Goal: Task Accomplishment & Management: Use online tool/utility

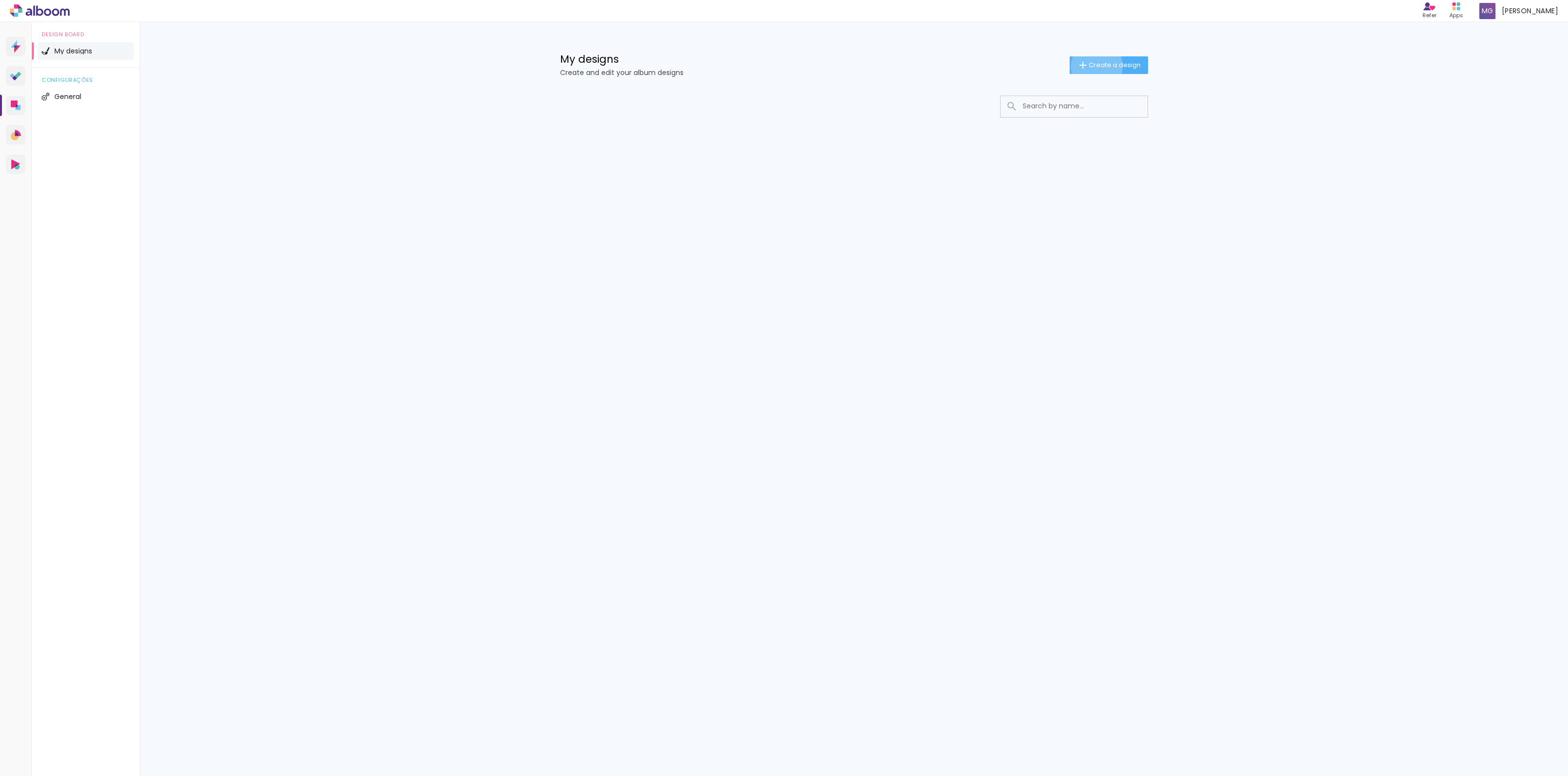
click at [1095, 67] on span "Create a design" at bounding box center [1115, 65] width 52 height 7
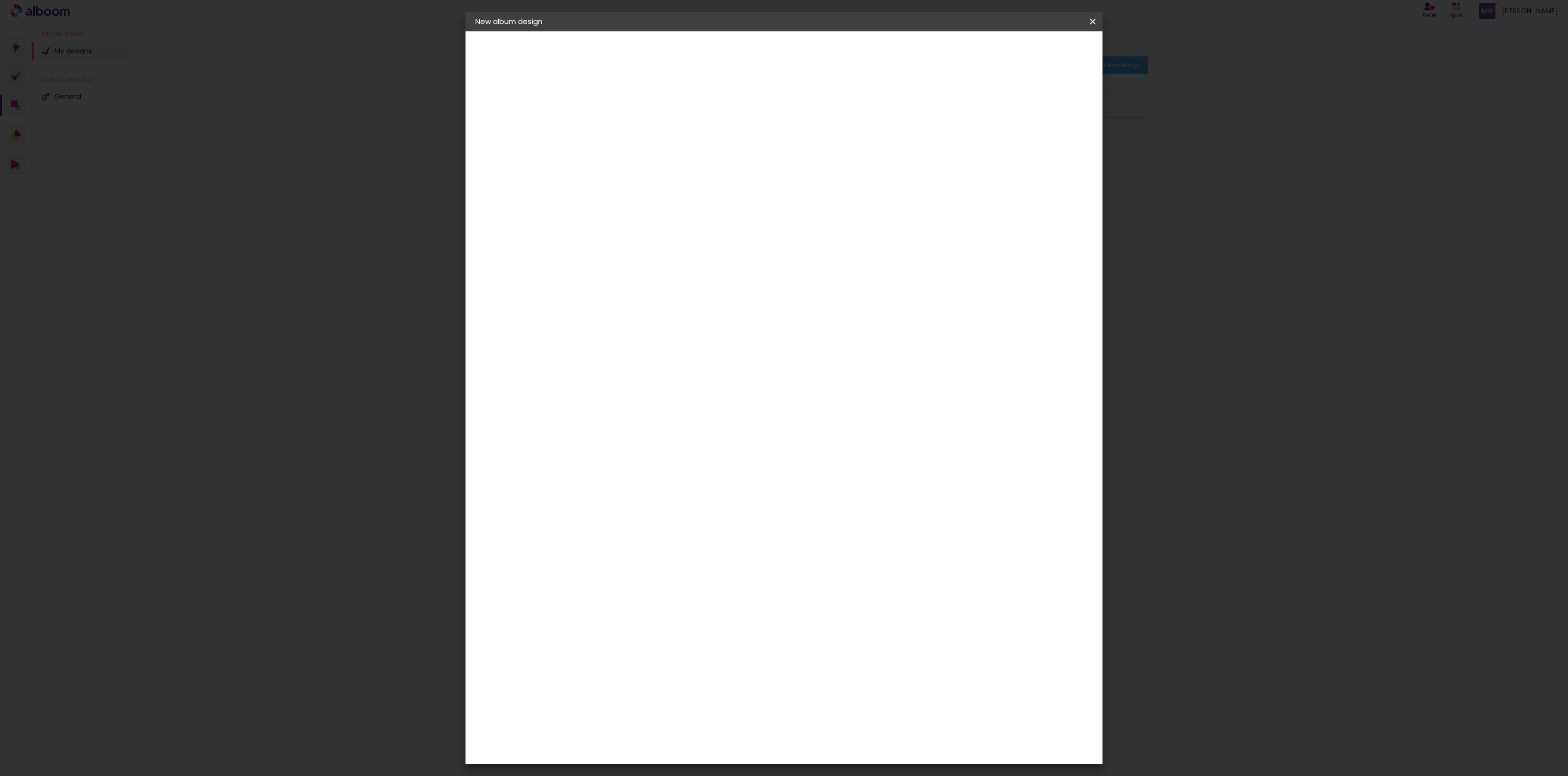
click at [635, 127] on input at bounding box center [635, 131] width 0 height 15
click at [635, 134] on input at bounding box center [635, 131] width 0 height 15
type input "TEST"
type paper-input "TEST"
click at [678, 115] on div "Infos Give your album a title. Next" at bounding box center [635, 72] width 85 height 83
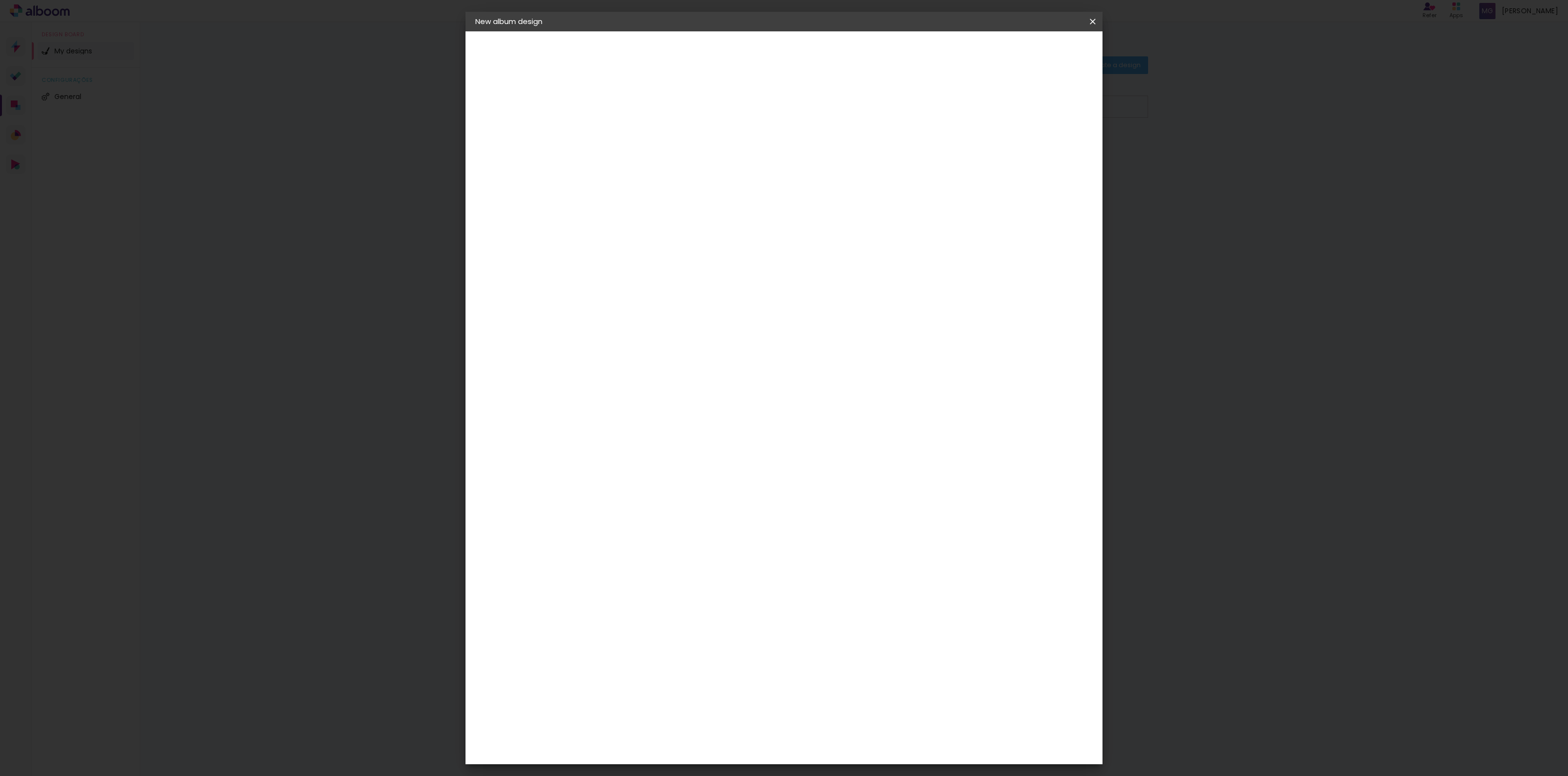
click at [0, 0] on slot "Next" at bounding box center [0, 0] width 0 height 0
click at [651, 161] on input "text" at bounding box center [631, 167] width 40 height 13
drag, startPoint x: 725, startPoint y: 263, endPoint x: 725, endPoint y: 256, distance: 7.0
click at [724, 115] on div "Supplier Choose a supplier or continue with free size Previous Next" at bounding box center [673, 72] width 160 height 83
click at [659, 191] on input at bounding box center [634, 197] width 48 height 13
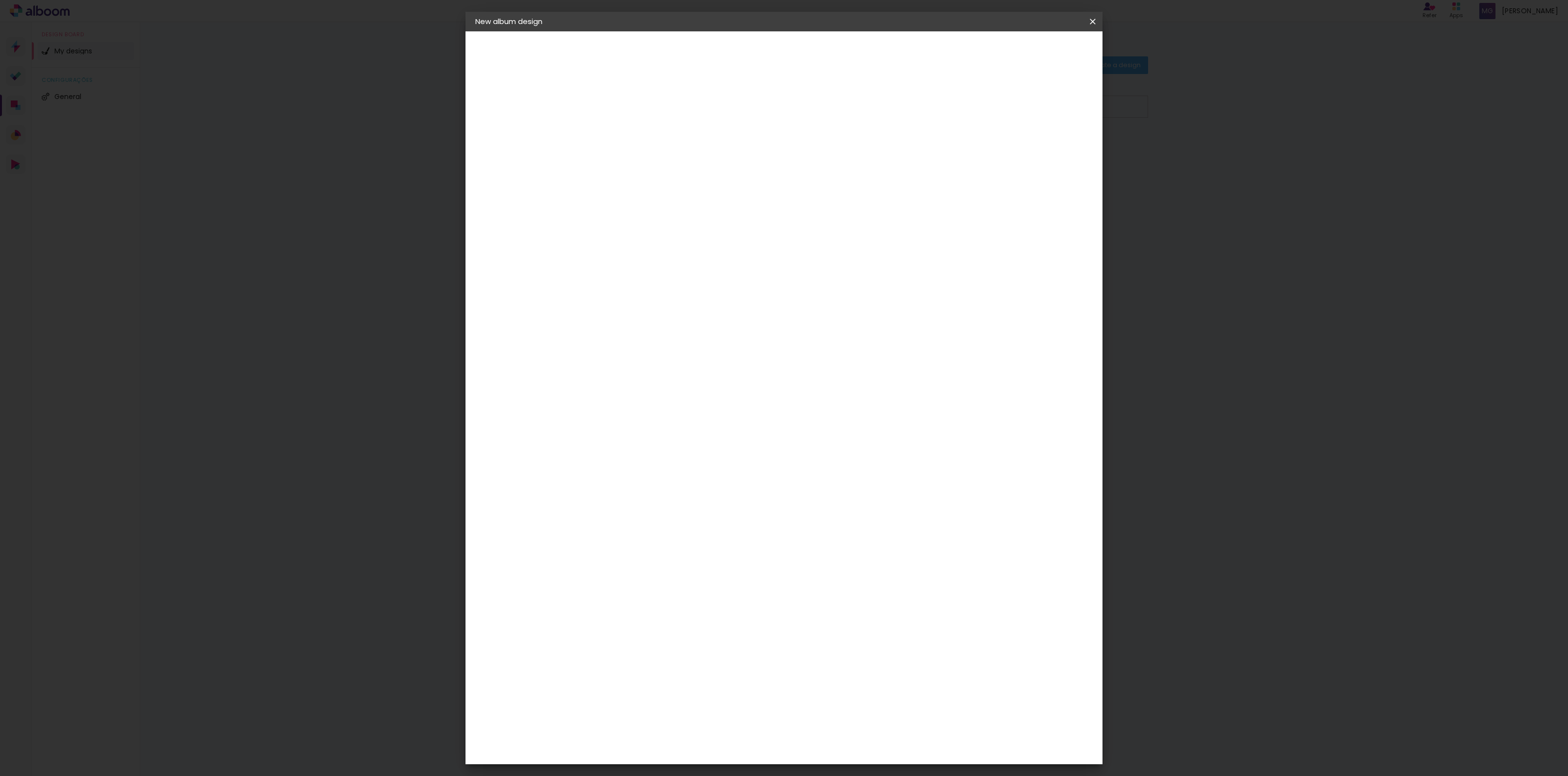
click at [0, 0] on slot "Free Size" at bounding box center [0, 0] width 0 height 0
click at [0, 0] on slot "Next" at bounding box center [0, 0] width 0 height 0
click at [744, 152] on span "30" at bounding box center [744, 153] width 16 height 14
click at [744, 153] on span "30" at bounding box center [744, 153] width 16 height 14
click at [773, 154] on div "30 cm" at bounding box center [749, 153] width 196 height 24
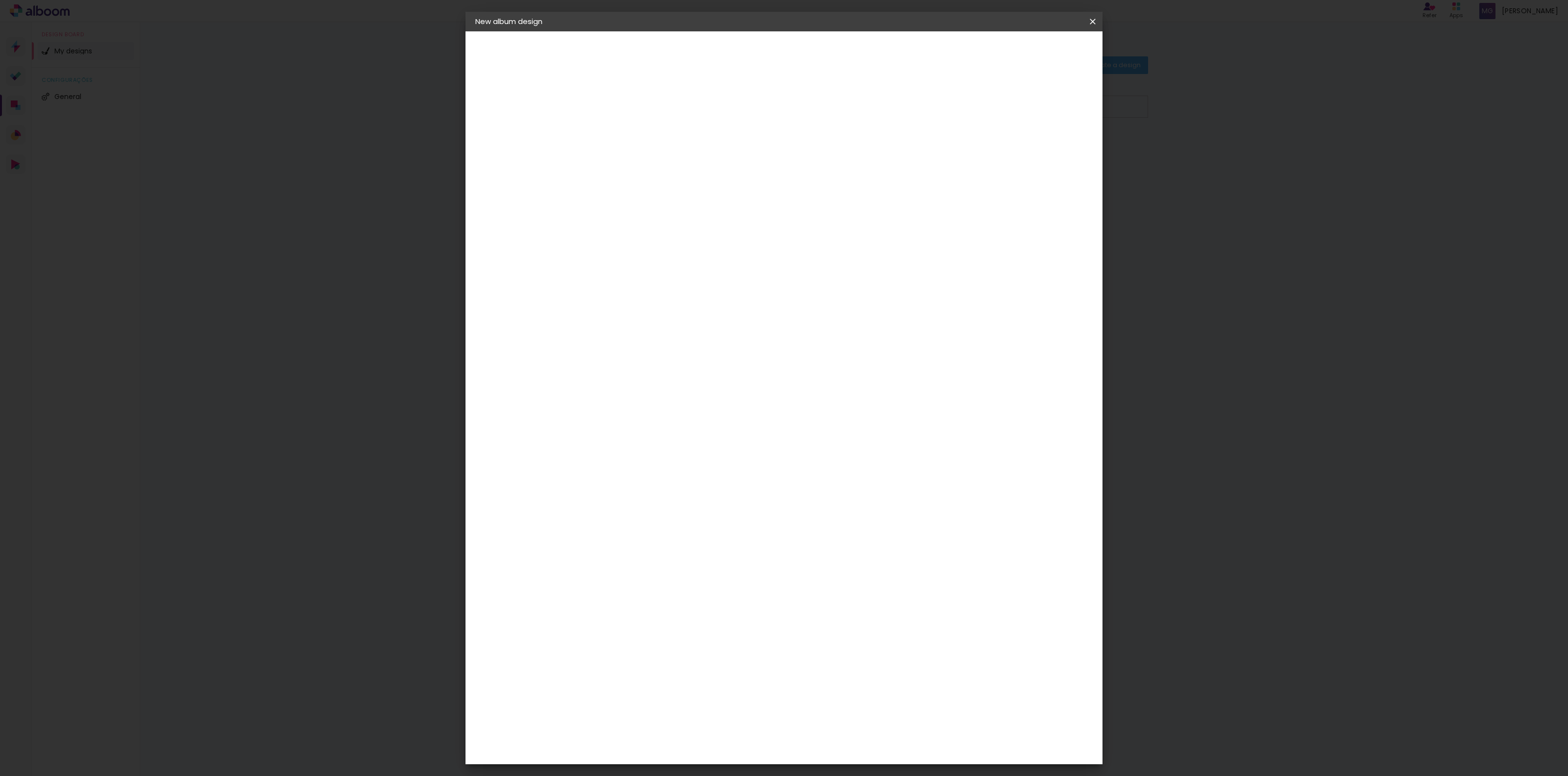
drag, startPoint x: 746, startPoint y: 153, endPoint x: 733, endPoint y: 153, distance: 13.0
click at [733, 153] on div "30 cm" at bounding box center [749, 153] width 196 height 24
drag, startPoint x: 738, startPoint y: 153, endPoint x: 743, endPoint y: 153, distance: 5.0
click at [738, 153] on span "30" at bounding box center [744, 153] width 16 height 14
click at [745, 153] on span "30" at bounding box center [744, 153] width 16 height 14
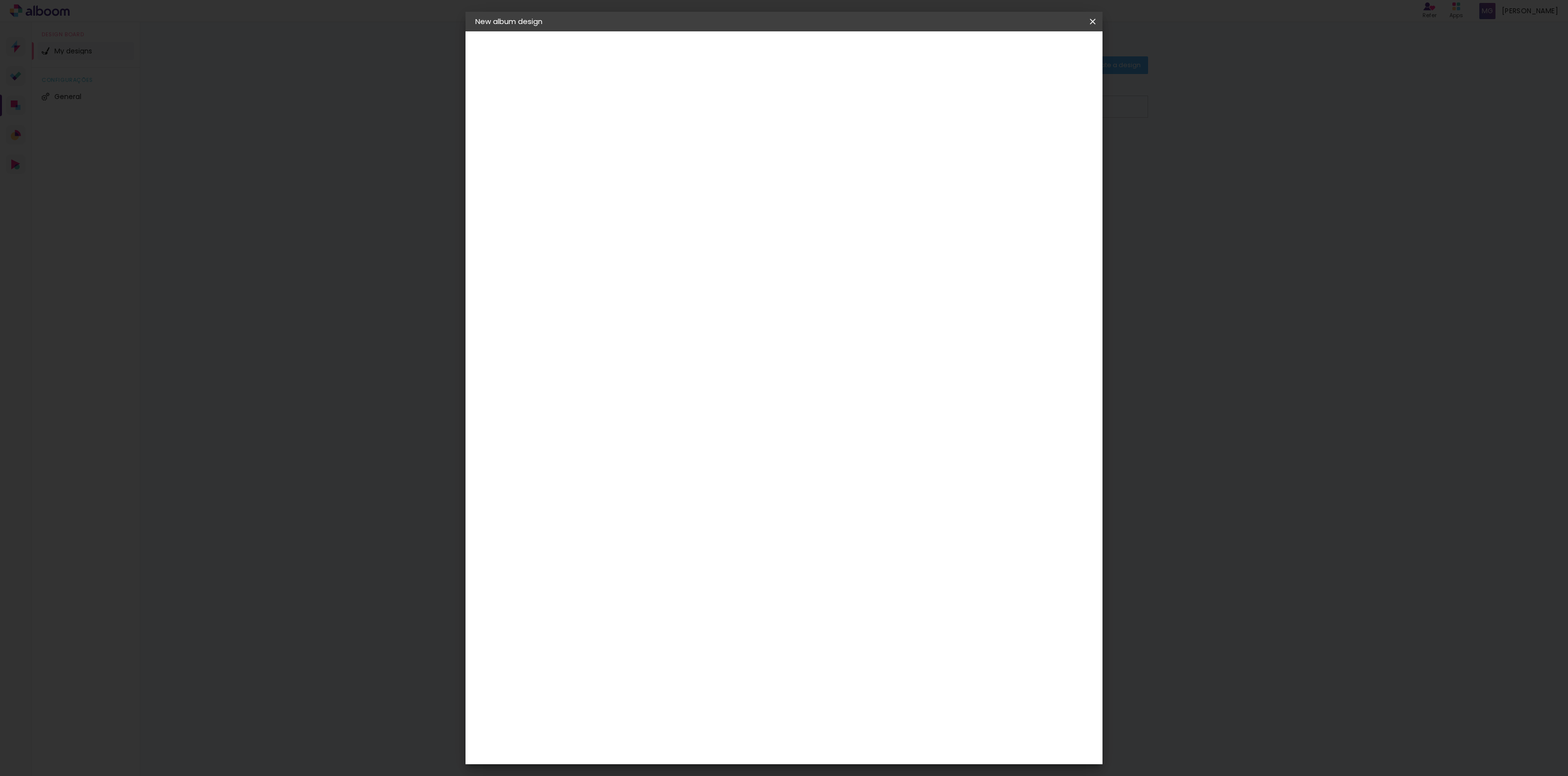
click at [745, 153] on span "30" at bounding box center [744, 153] width 16 height 14
click at [746, 153] on span "30" at bounding box center [744, 153] width 16 height 14
click at [1037, 104] on div "mm Show bleed" at bounding box center [828, 78] width 470 height 93
click at [1007, 114] on div at bounding box center [1003, 113] width 8 height 8
type paper-checkbox "on"
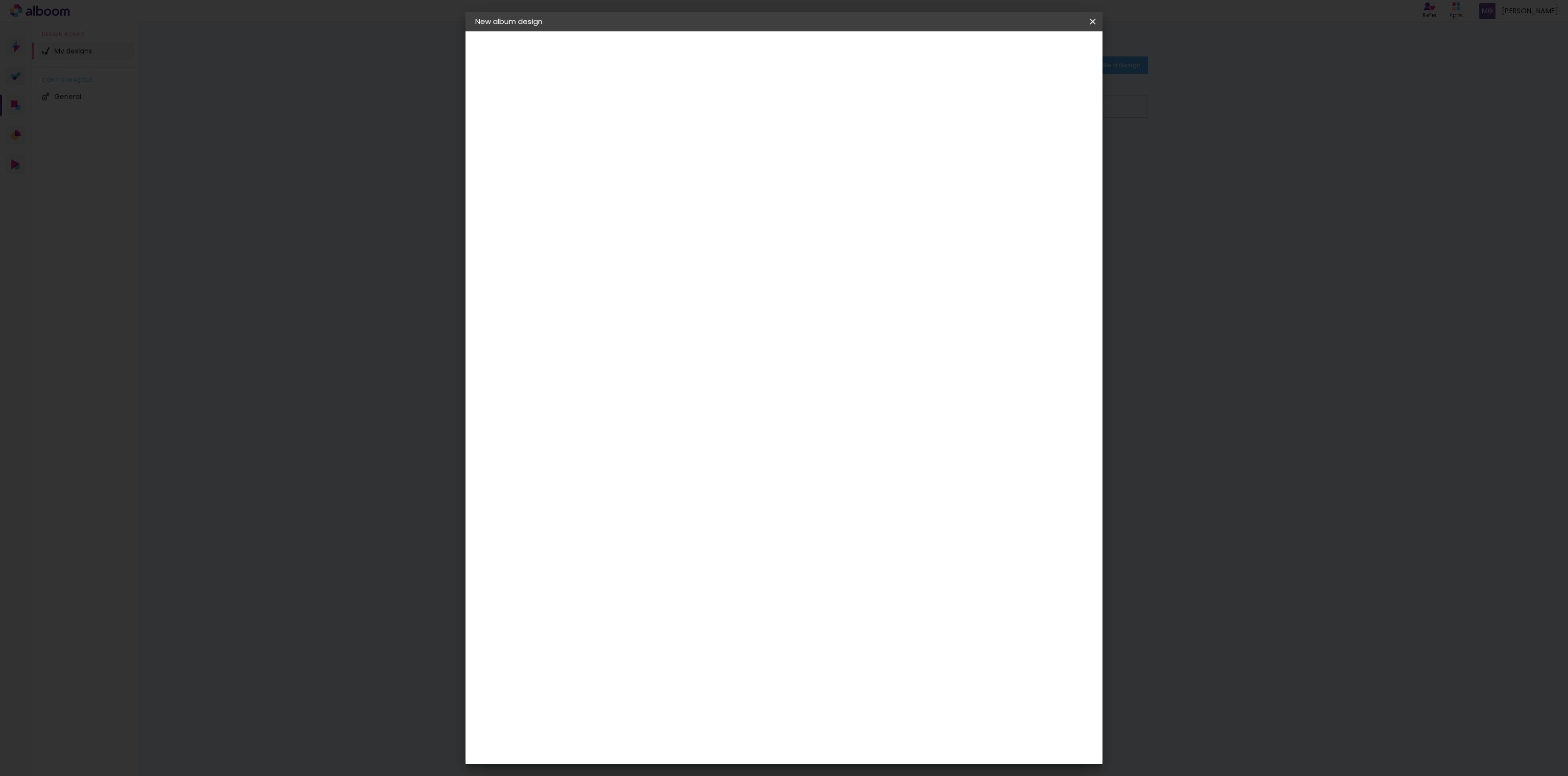
click at [1007, 114] on div at bounding box center [1003, 113] width 8 height 8
click at [605, 280] on input "30" at bounding box center [605, 280] width 25 height 14
type input "6"
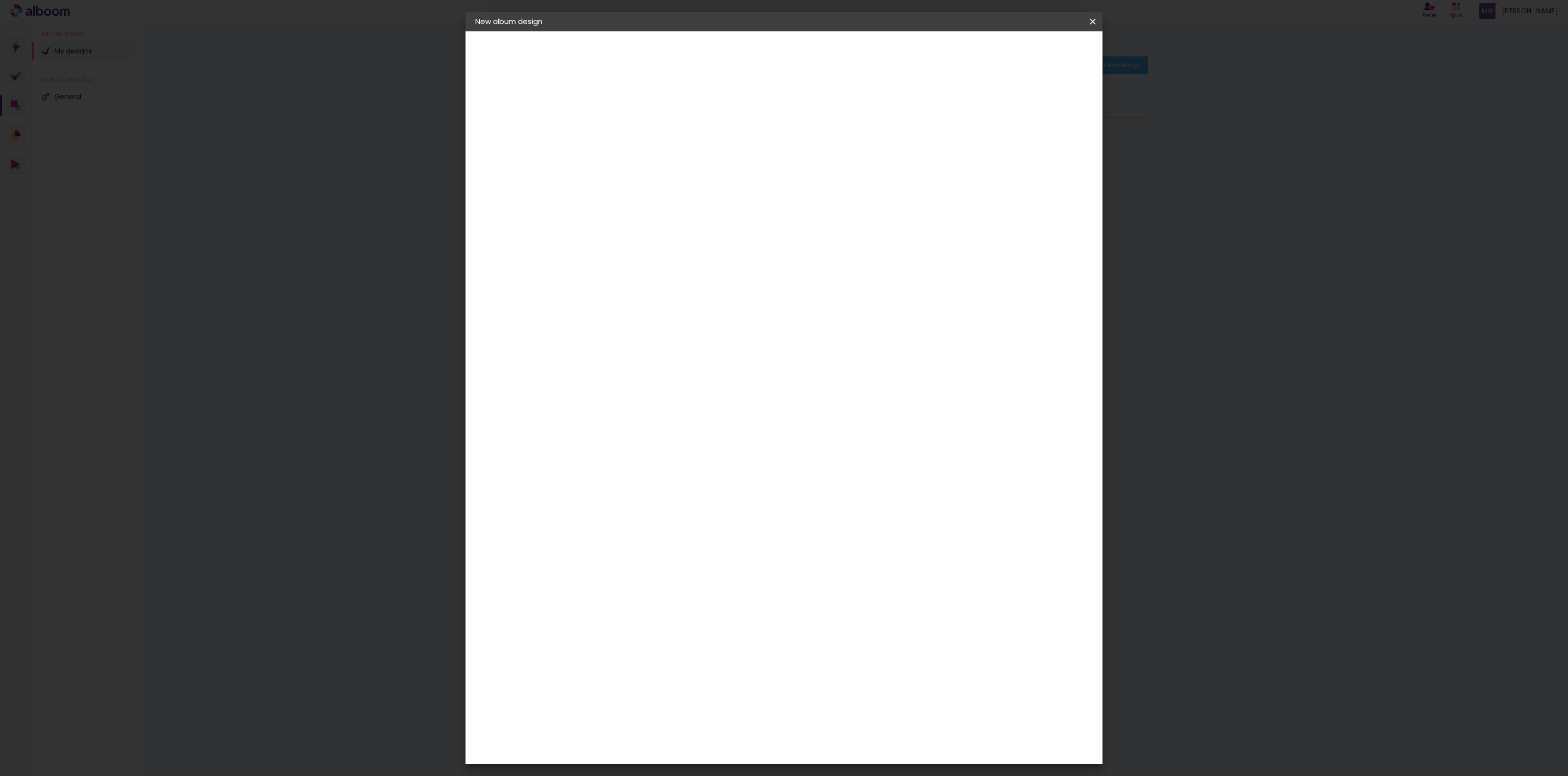
type input "4"
type input "30"
click at [850, 409] on input "60" at bounding box center [842, 412] width 25 height 14
click at [849, 409] on input "60" at bounding box center [842, 412] width 25 height 14
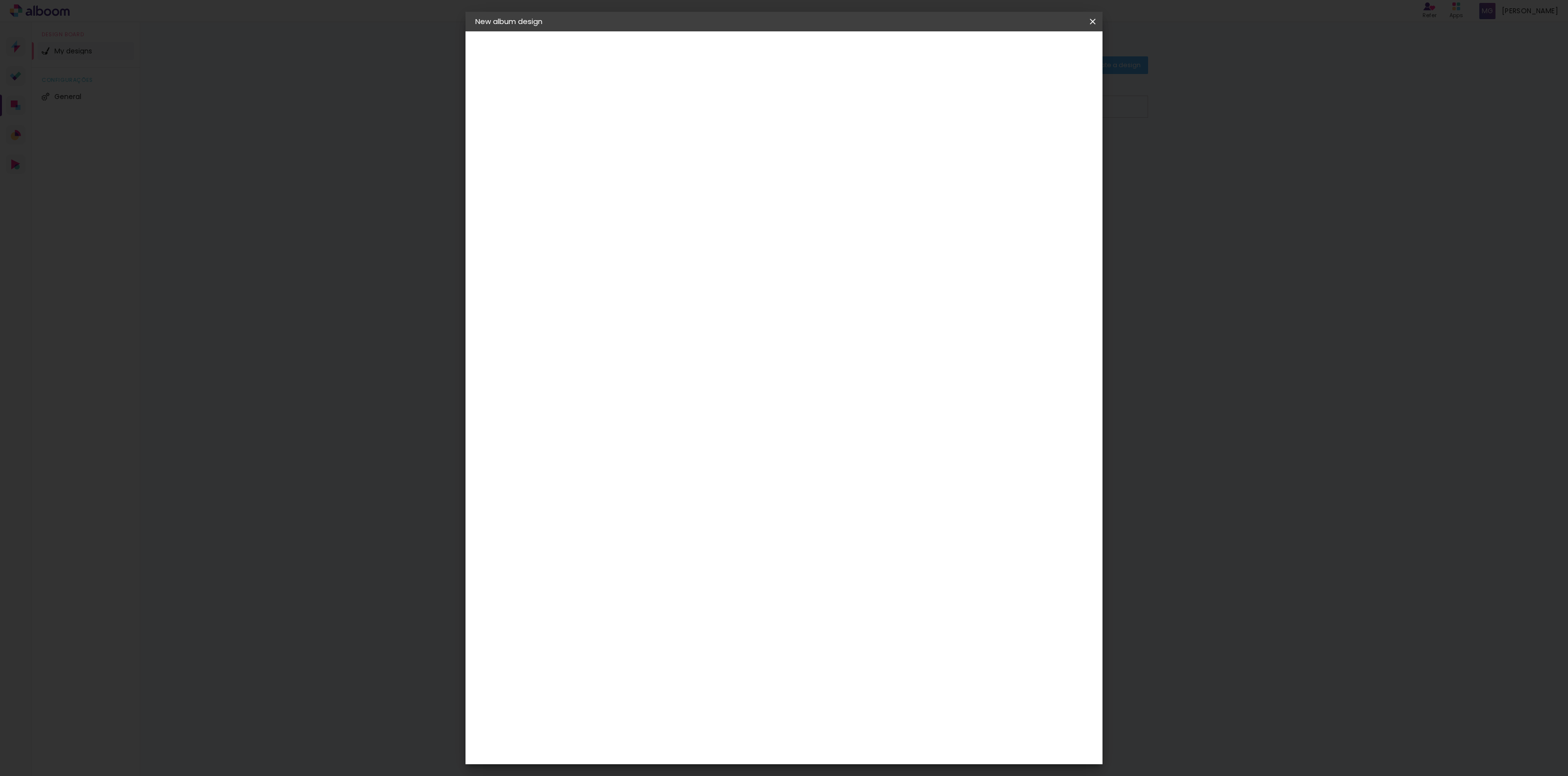
type input "80"
type paper-input "80"
click at [843, 155] on div "40 cm cm cm mm Most album companies recommend a 5mm bleed" at bounding box center [828, 115] width 470 height 78
click at [614, 256] on input "30" at bounding box center [605, 255] width 25 height 14
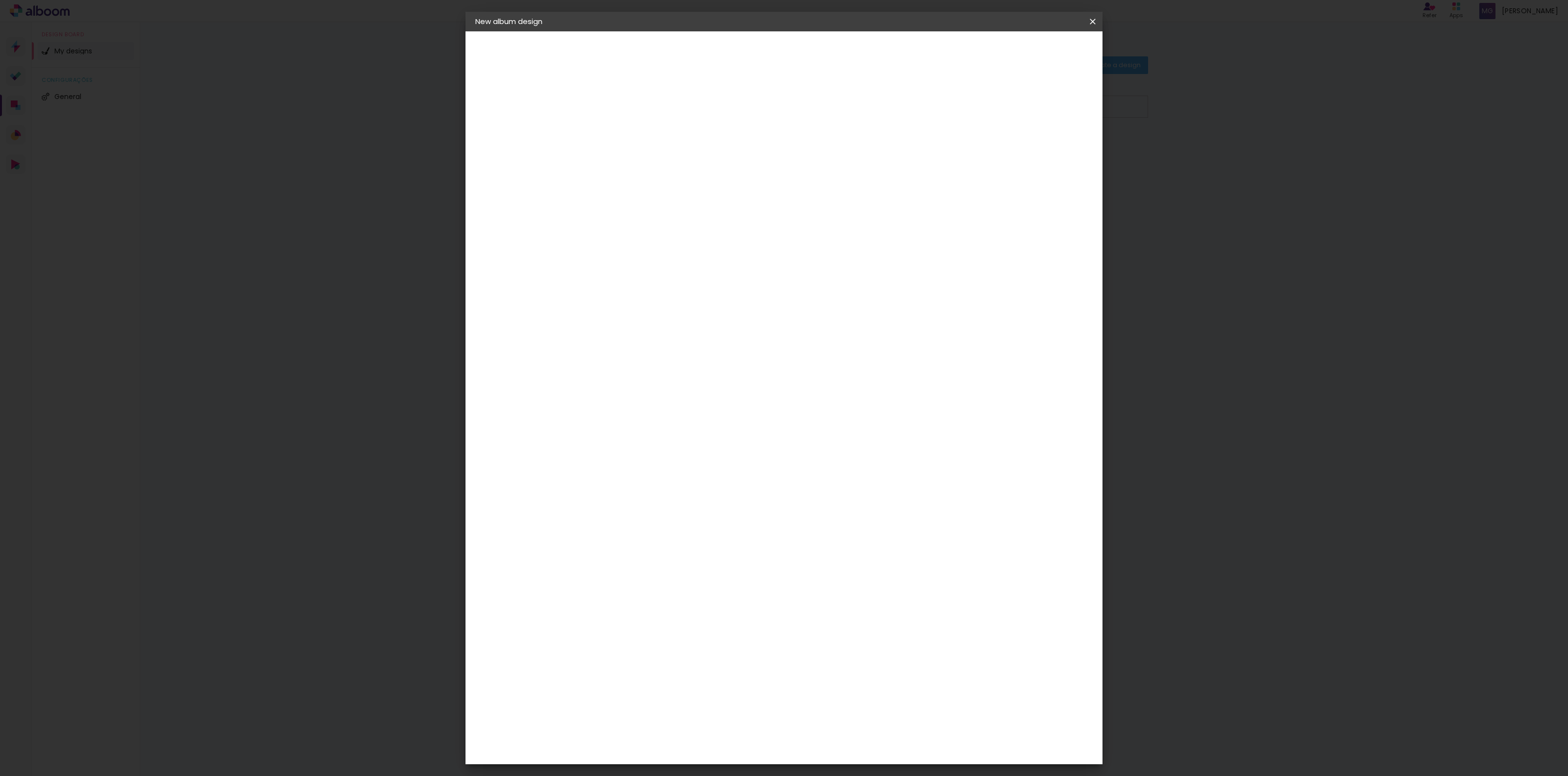
click at [845, 364] on input "80" at bounding box center [842, 363] width 25 height 14
click at [852, 608] on input "30" at bounding box center [842, 608] width 25 height 14
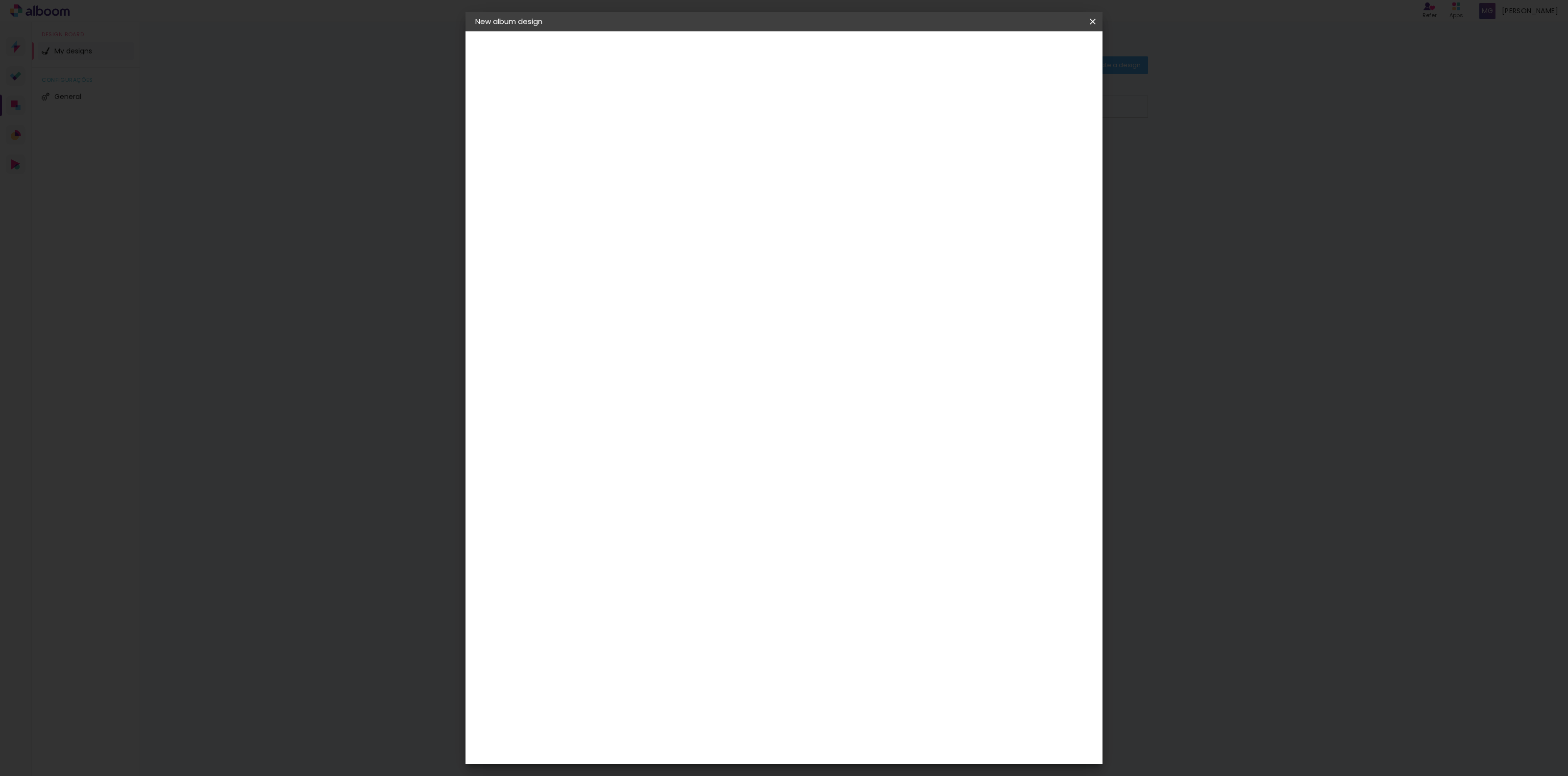
type input "60"
type paper-input "60"
click at [614, 277] on input "30" at bounding box center [605, 280] width 25 height 14
type input "8"
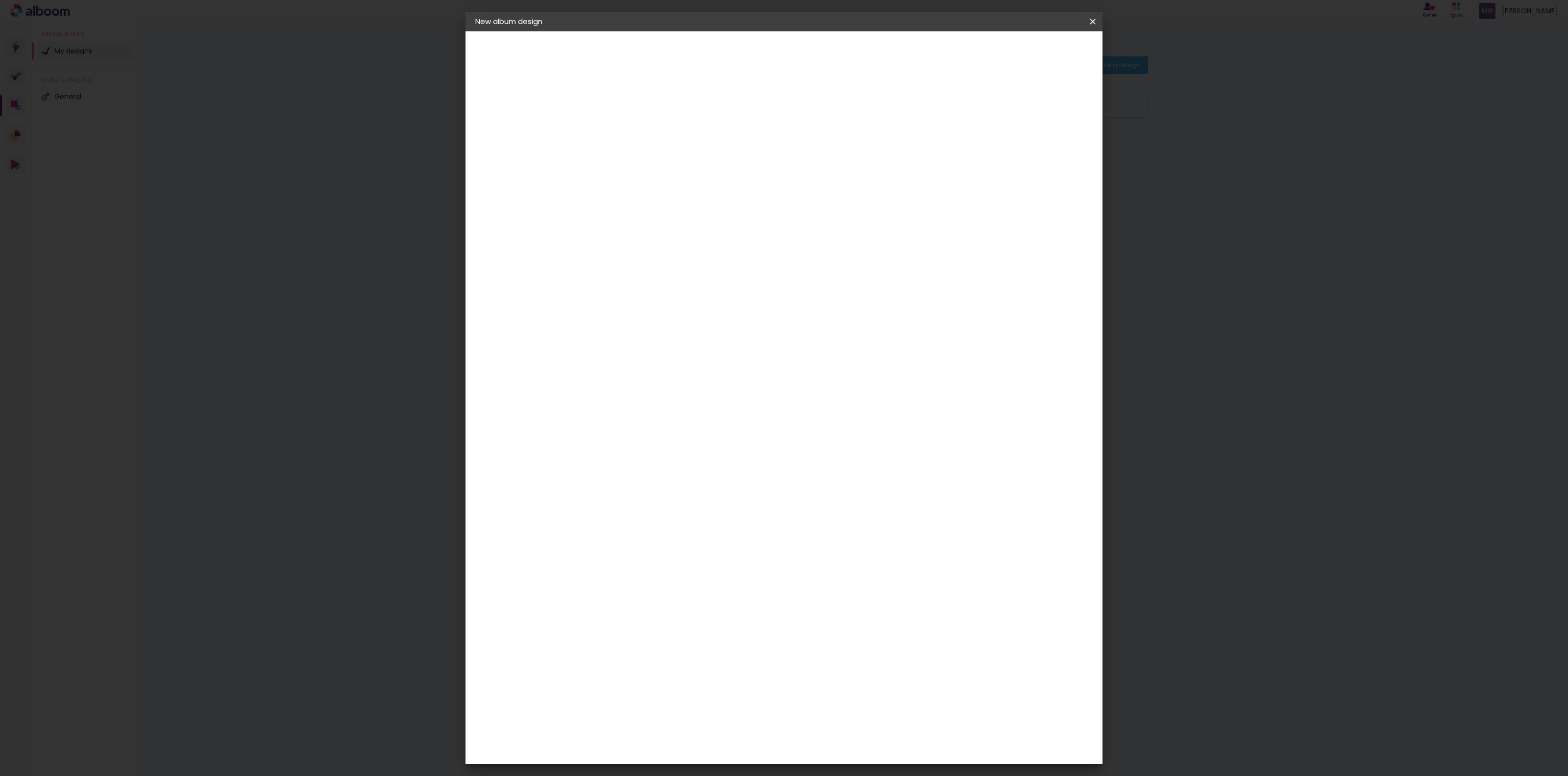
type input "30"
click at [851, 416] on input "60" at bounding box center [842, 412] width 25 height 14
click at [850, 416] on input "60" at bounding box center [842, 412] width 25 height 14
type input "80"
type paper-input "80"
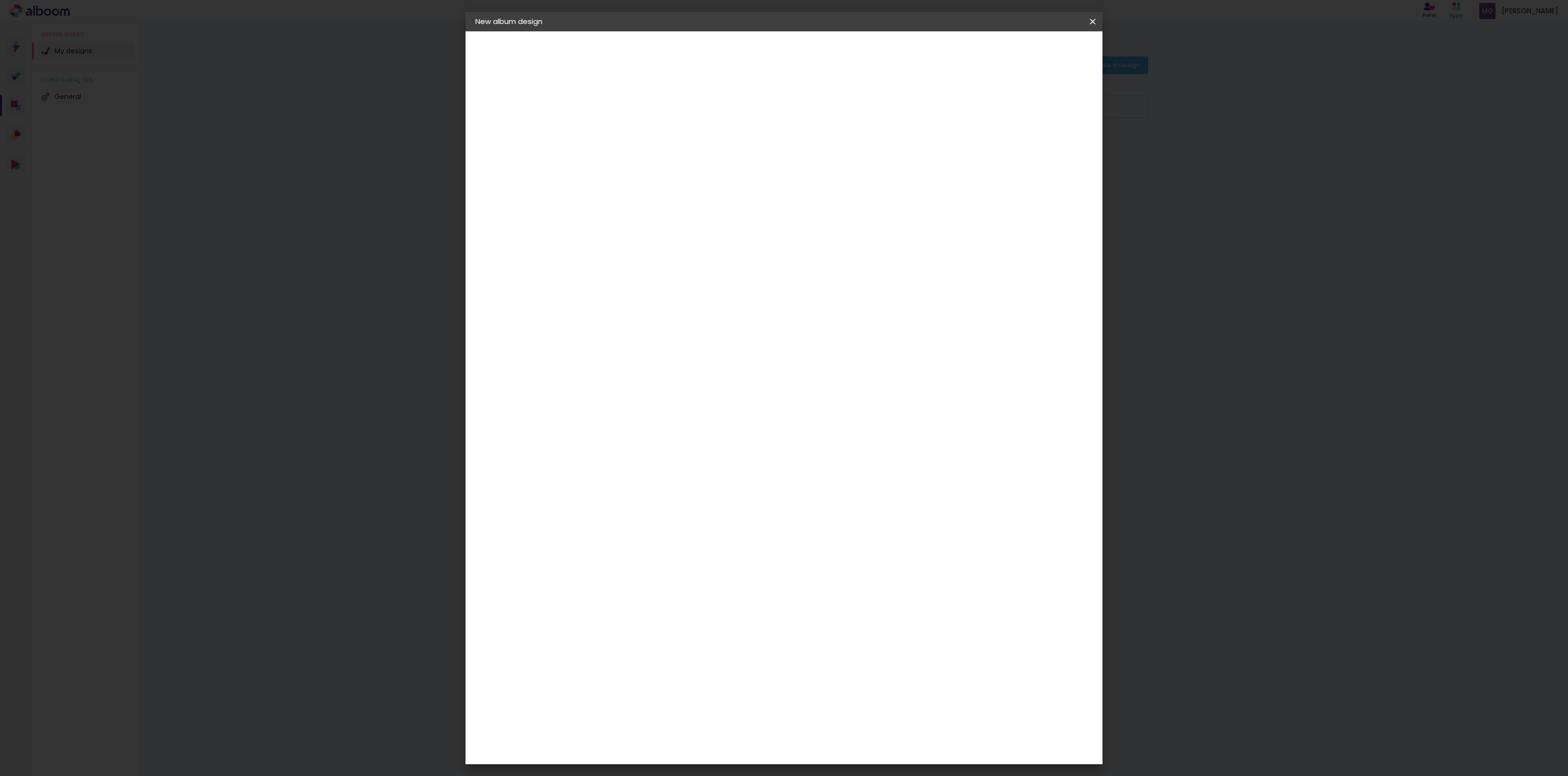
click at [811, 110] on div "40 cm cm cm mm Most album companies recommend a 5mm bleed" at bounding box center [828, 71] width 470 height 78
click at [820, 227] on quentale-layouter at bounding box center [827, 164] width 392 height 147
click at [1039, 56] on span "Start design" at bounding box center [1018, 52] width 41 height 7
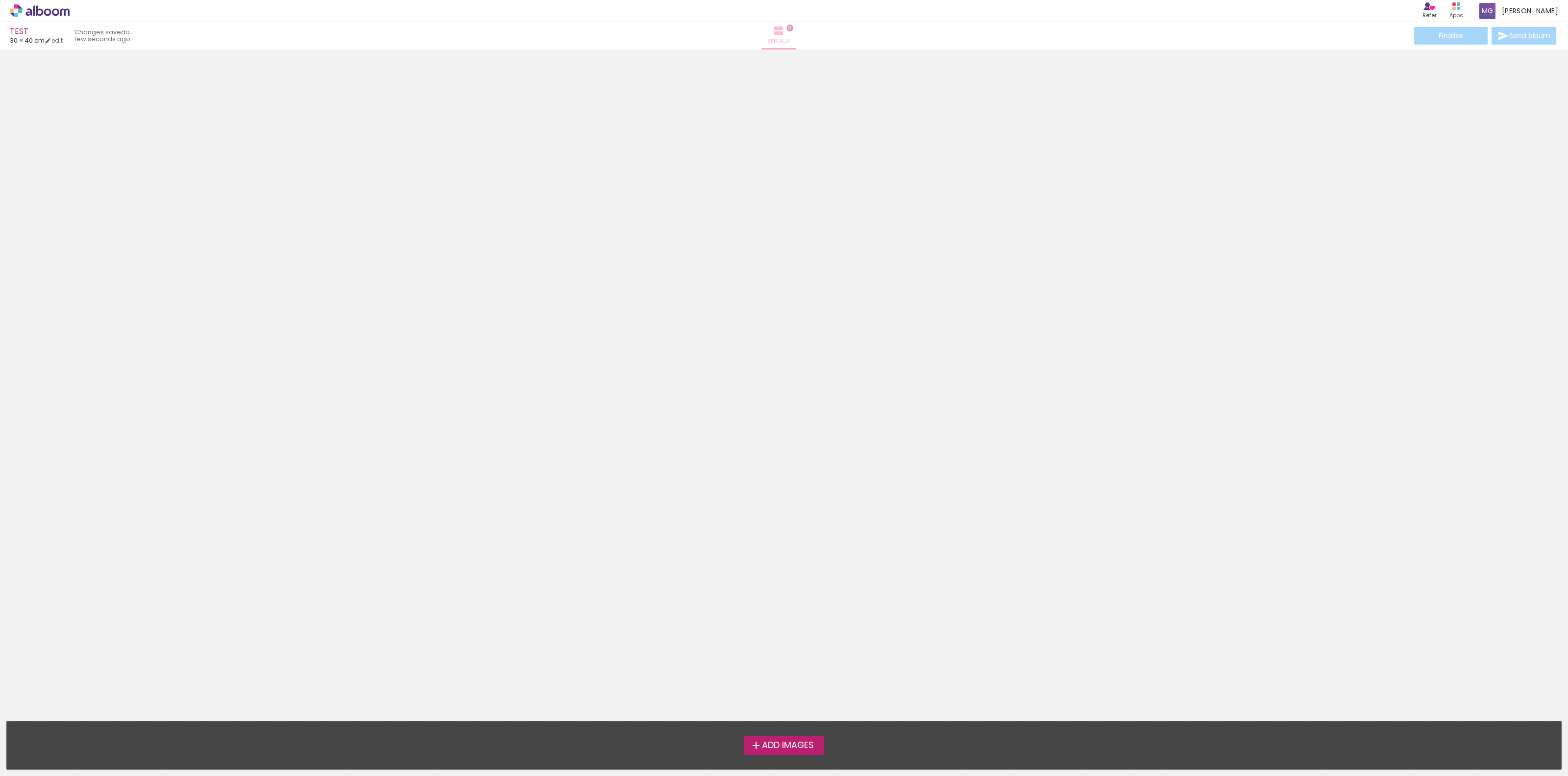
click at [784, 28] on iron-icon at bounding box center [779, 31] width 12 height 12
drag, startPoint x: 297, startPoint y: 233, endPoint x: 313, endPoint y: 229, distance: 16.5
click at [297, 233] on div at bounding box center [784, 189] width 1568 height 271
drag, startPoint x: 131, startPoint y: 37, endPoint x: 135, endPoint y: 49, distance: 12.6
click at [0, 0] on slot "a few seconds ago." at bounding box center [0, 0] width 0 height 0
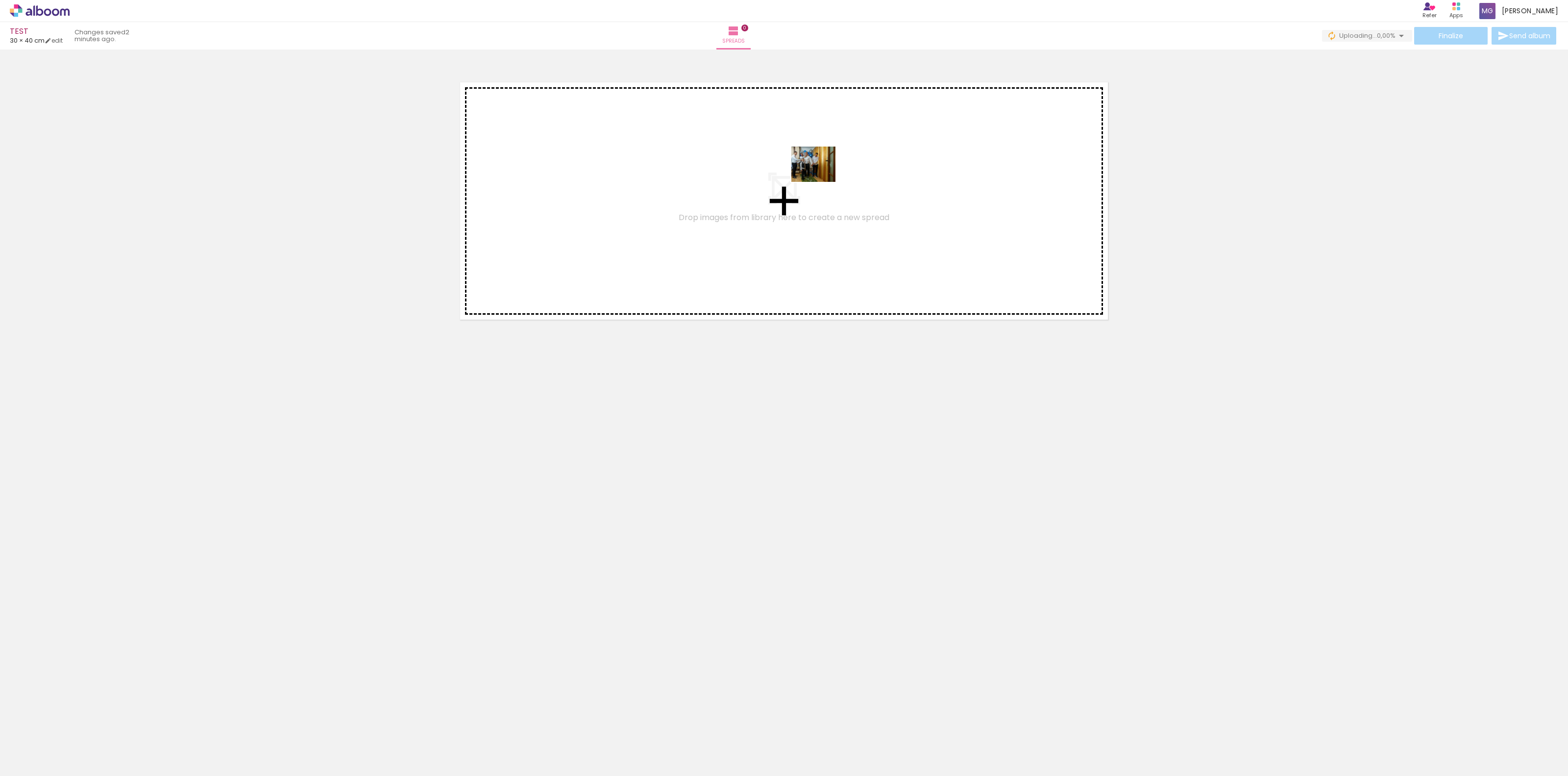
drag, startPoint x: 113, startPoint y: 742, endPoint x: 813, endPoint y: 179, distance: 898.3
click at [813, 179] on quentale-workspace at bounding box center [784, 388] width 1568 height 776
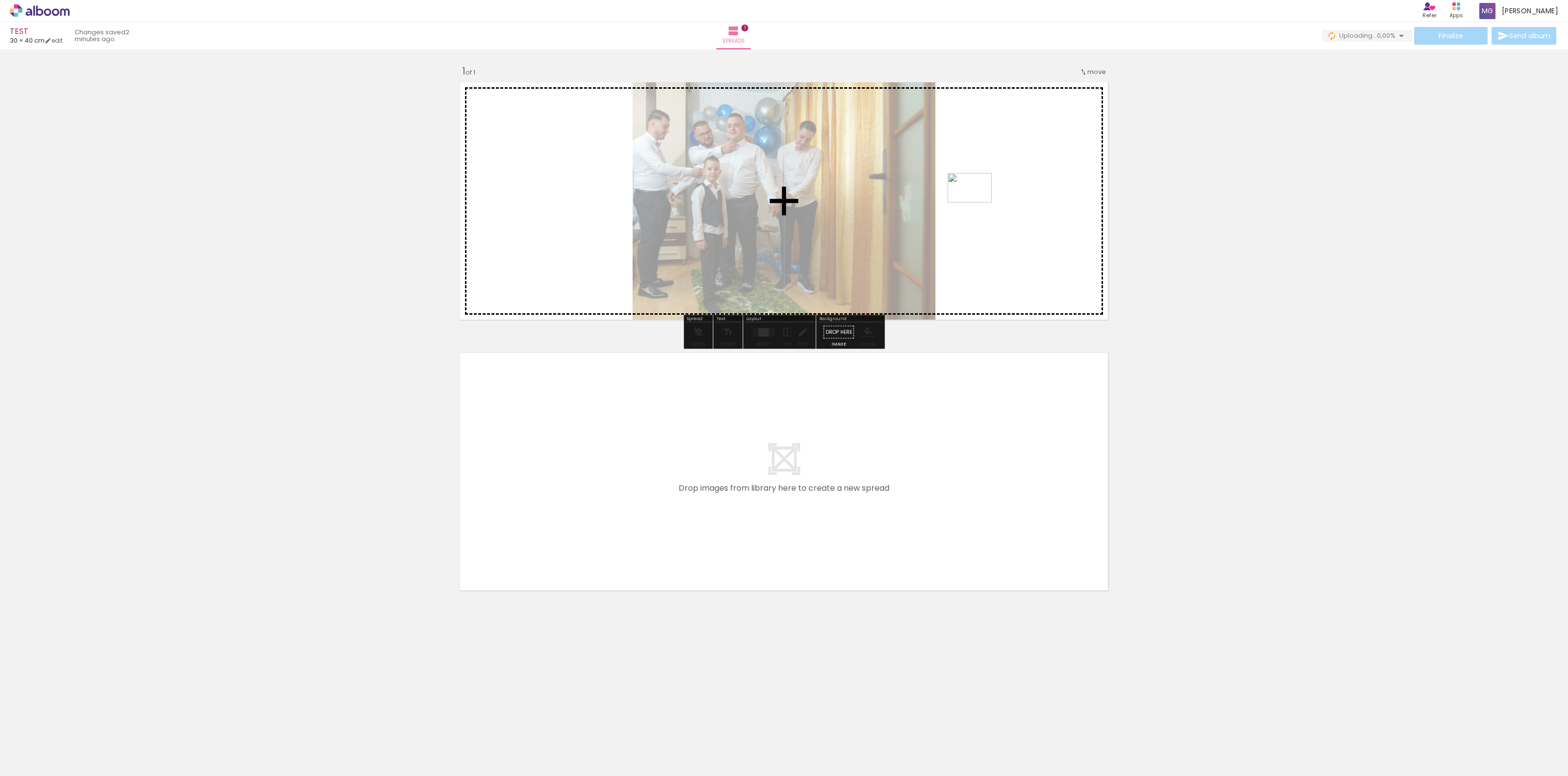
click at [990, 185] on quentale-workspace at bounding box center [784, 388] width 1568 height 776
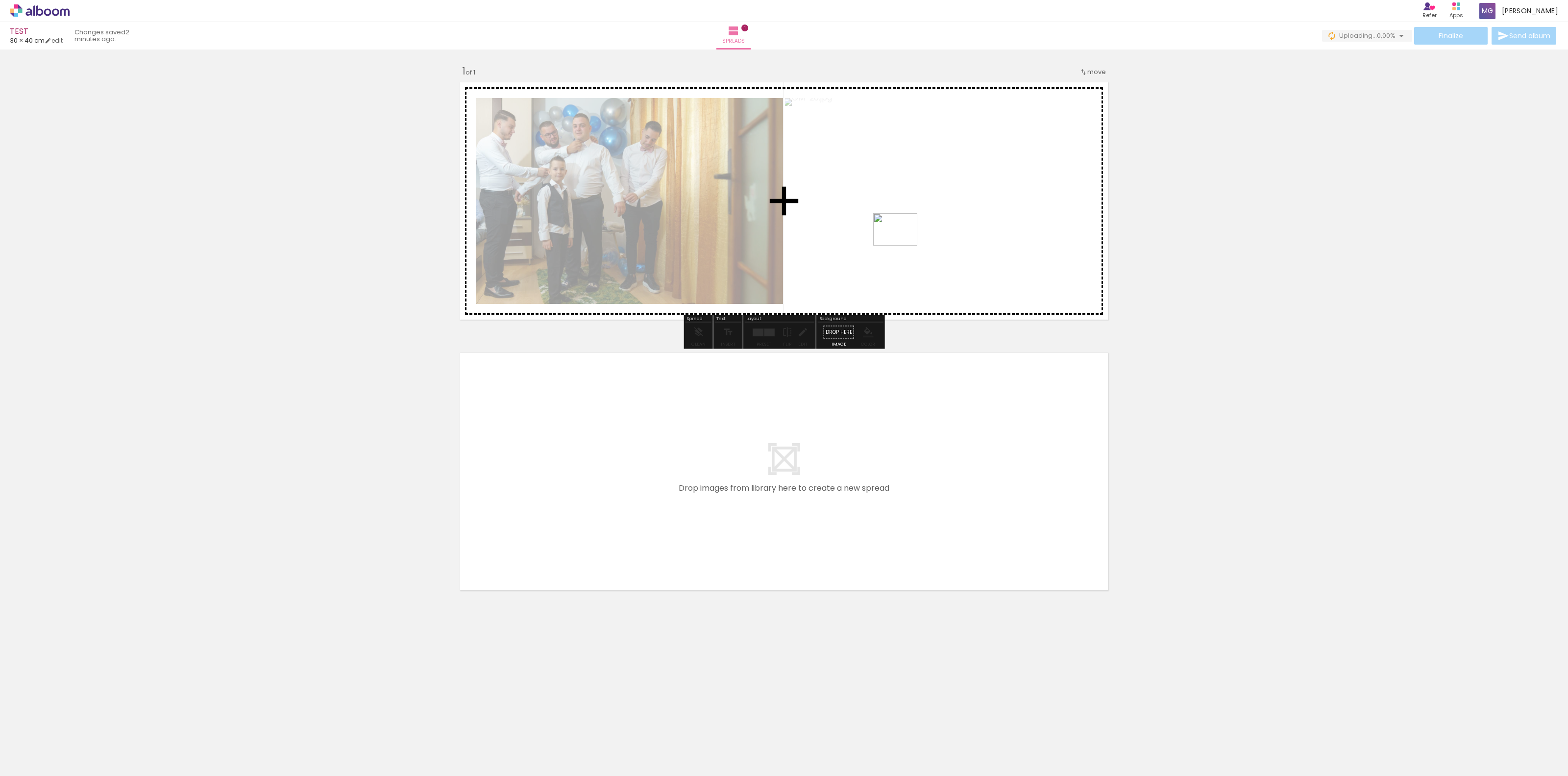
drag, startPoint x: 213, startPoint y: 743, endPoint x: 902, endPoint y: 243, distance: 851.3
click at [902, 243] on quentale-workspace at bounding box center [784, 388] width 1568 height 776
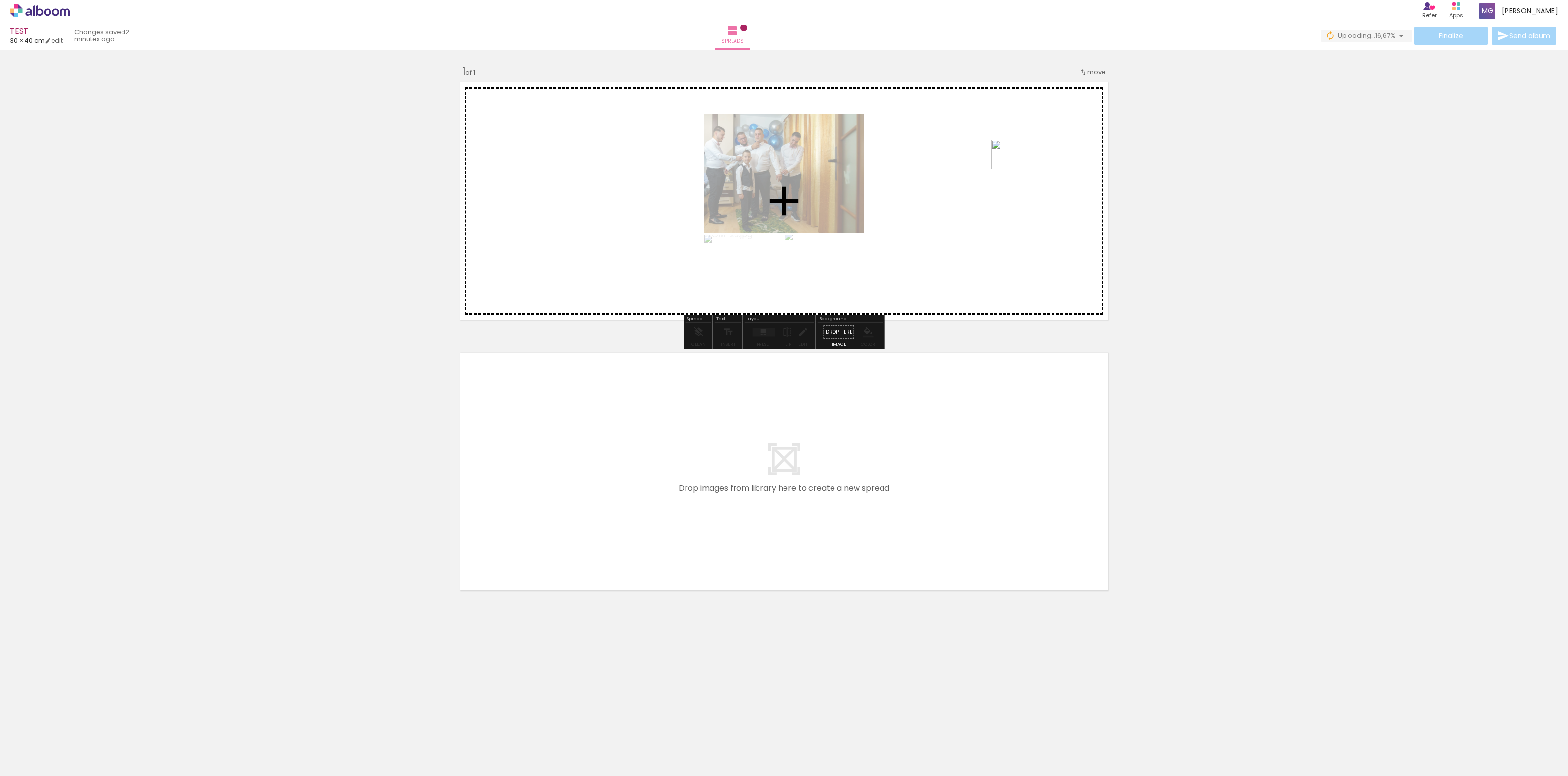
drag, startPoint x: 258, startPoint y: 747, endPoint x: 1020, endPoint y: 169, distance: 956.4
click at [1020, 169] on quentale-workspace at bounding box center [784, 388] width 1568 height 776
